Goal: Information Seeking & Learning: Learn about a topic

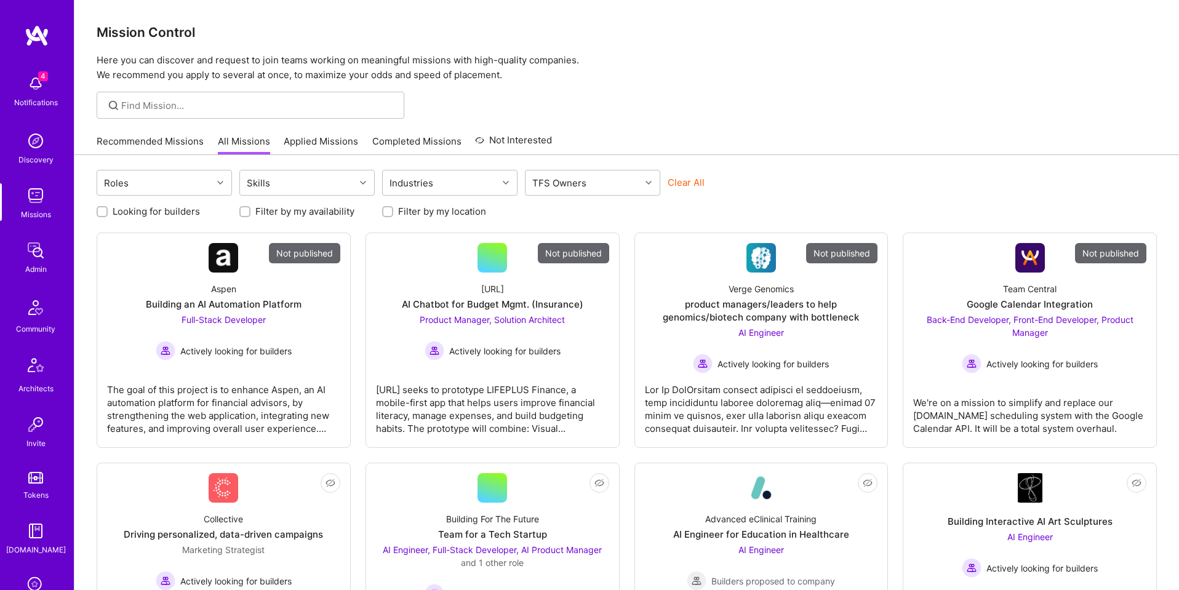
scroll to position [196, 0]
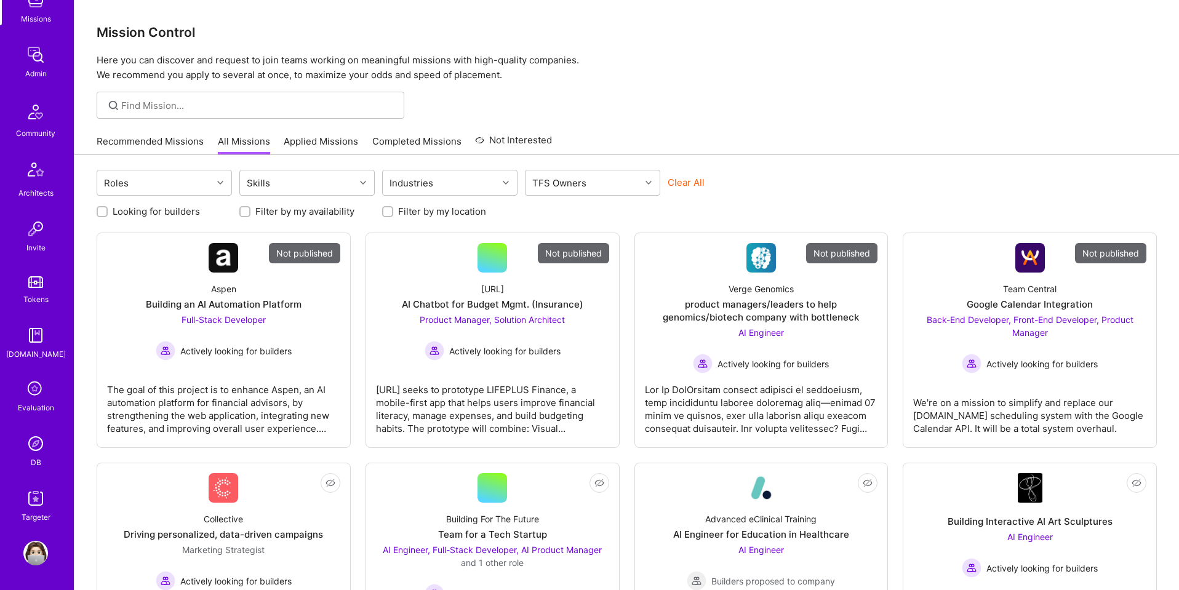
click at [25, 465] on link "DB" at bounding box center [36, 451] width 76 height 38
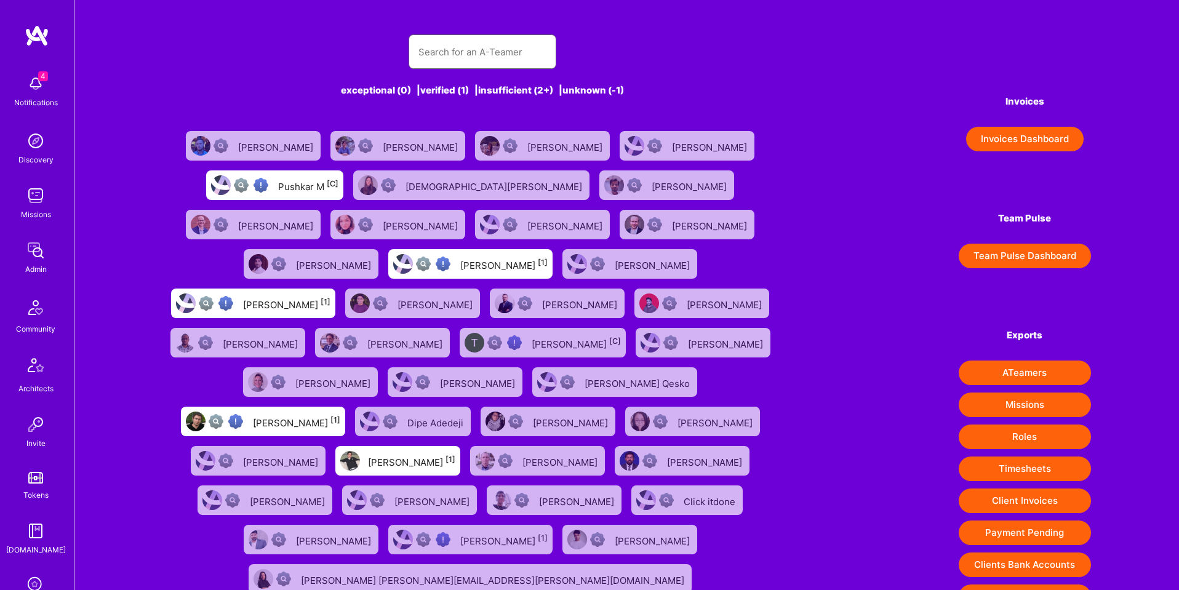
click at [455, 48] on input "text" at bounding box center [483, 51] width 128 height 31
paste input "[EMAIL_ADDRESS][DOMAIN_NAME]"
type input "[EMAIL_ADDRESS][DOMAIN_NAME]"
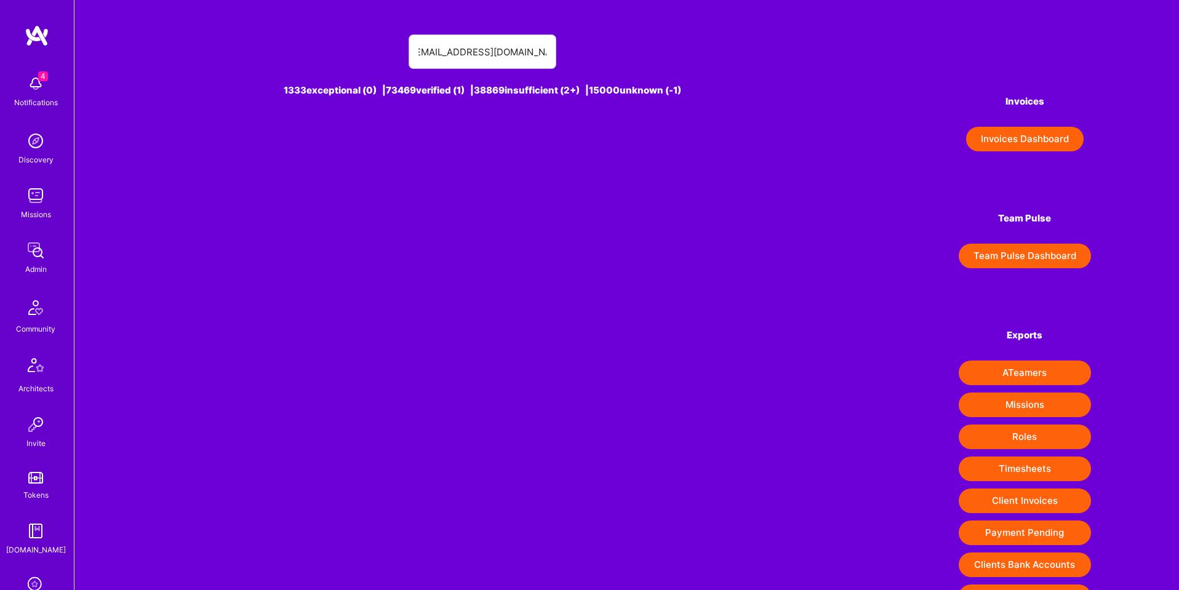
scroll to position [0, 0]
click at [31, 198] on img at bounding box center [35, 195] width 25 height 25
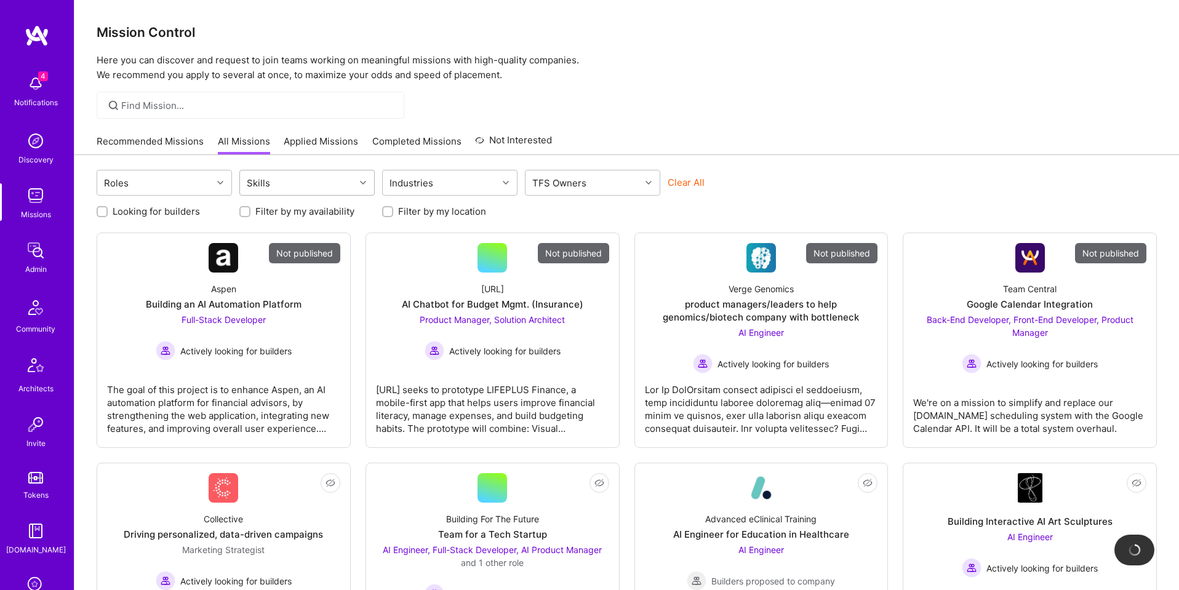
click at [291, 187] on div "Skills" at bounding box center [297, 183] width 115 height 25
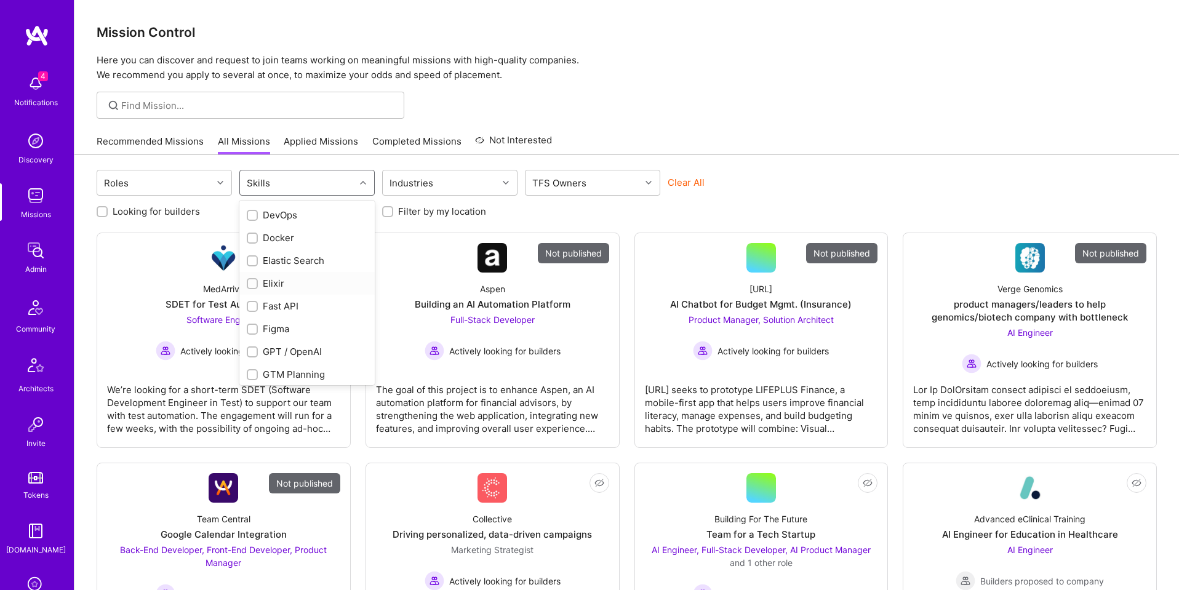
scroll to position [757, 0]
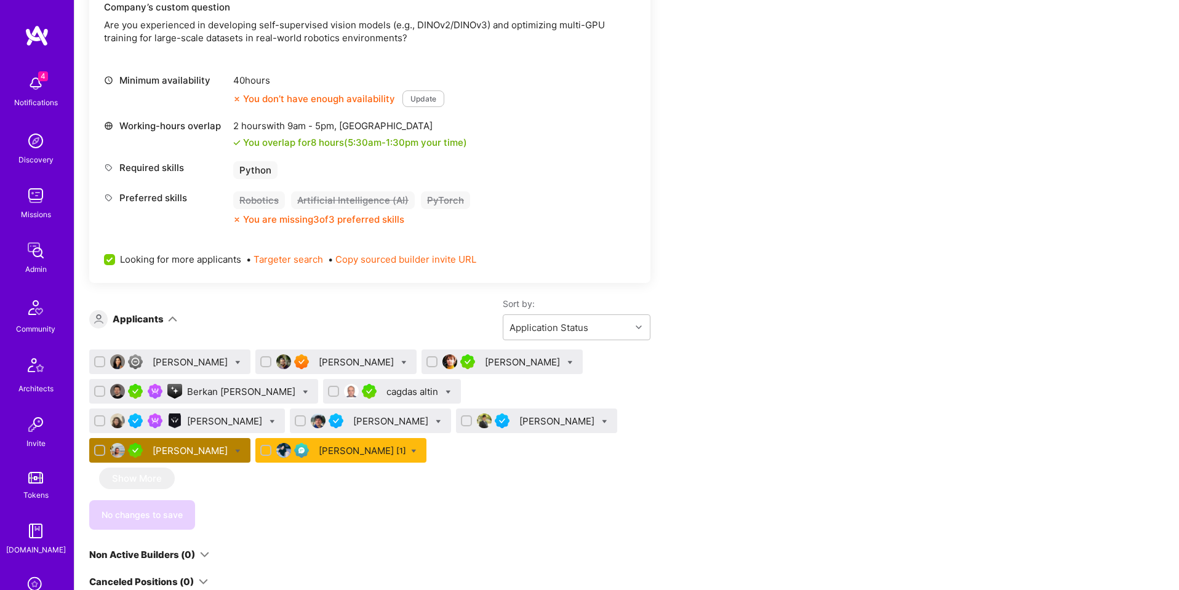
scroll to position [471, 0]
